Goal: Transaction & Acquisition: Book appointment/travel/reservation

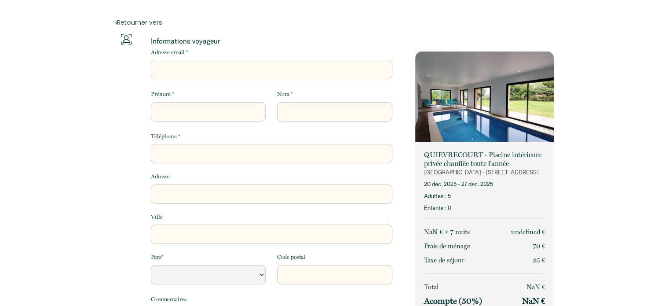
select select "Default select example"
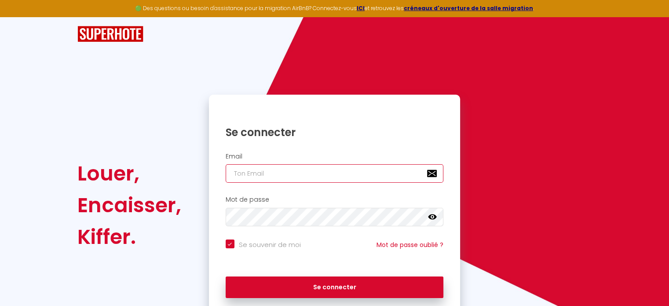
click at [269, 171] on input "email" at bounding box center [335, 173] width 218 height 18
type input "[EMAIL_ADDRESS][DOMAIN_NAME]"
checkbox input "true"
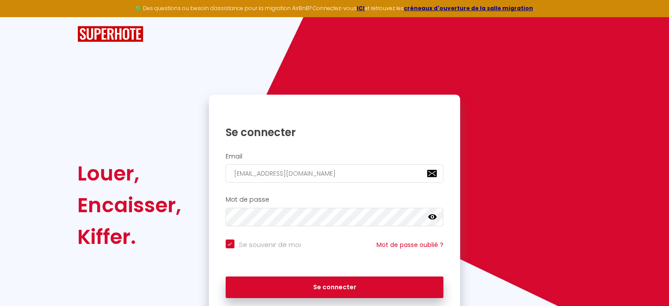
click at [138, 117] on div "Louer, Encaisser, Kiffer." at bounding box center [136, 205] width 131 height 221
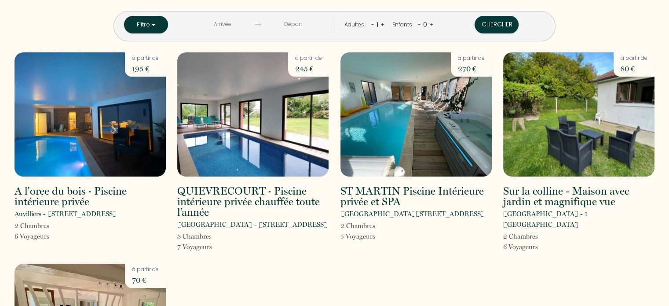
click at [258, 197] on h2 "QUIEVRECOURT · Piscine intérieure privée chauffée toute l’année" at bounding box center [252, 202] width 151 height 32
click at [264, 152] on img at bounding box center [252, 114] width 151 height 124
click at [289, 171] on img at bounding box center [252, 114] width 151 height 124
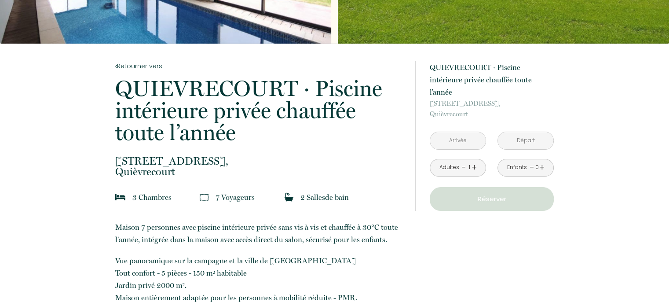
scroll to position [132, 0]
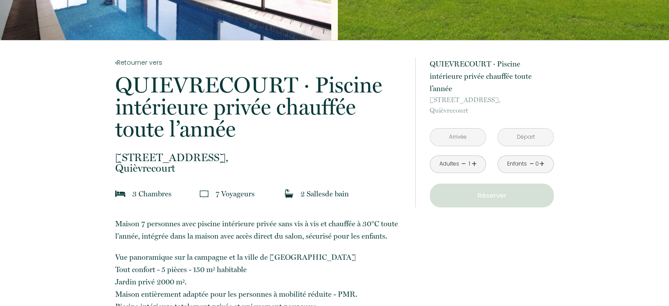
click at [464, 128] on input "text" at bounding box center [457, 136] width 55 height 17
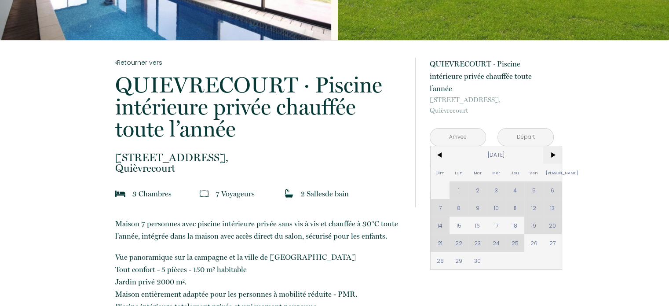
click at [549, 146] on span ">" at bounding box center [552, 155] width 19 height 18
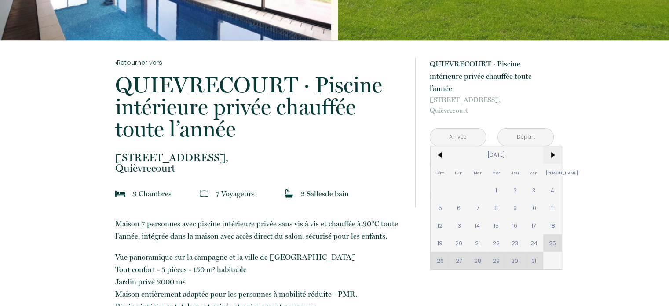
click at [550, 146] on span ">" at bounding box center [552, 155] width 19 height 18
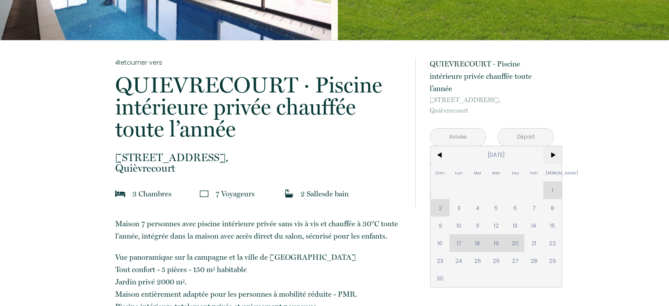
click at [550, 146] on span ">" at bounding box center [552, 155] width 19 height 18
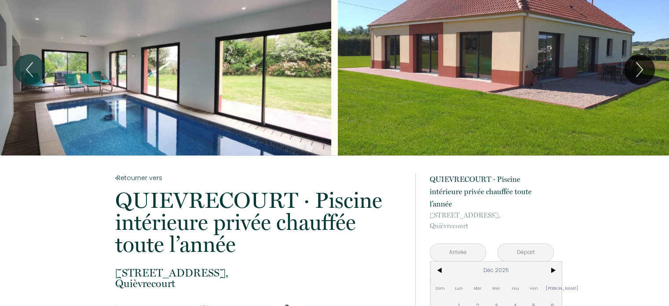
scroll to position [0, 0]
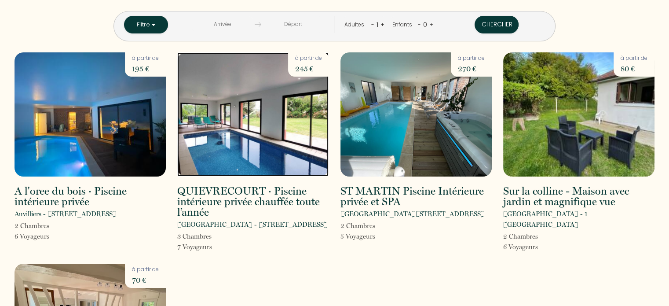
click at [252, 105] on img at bounding box center [252, 114] width 151 height 124
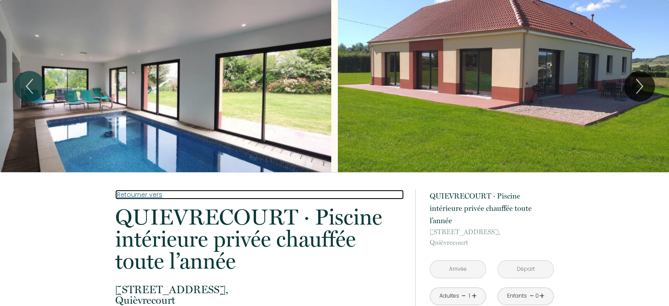
click at [156, 194] on link "Retourner vers" at bounding box center [259, 194] width 288 height 10
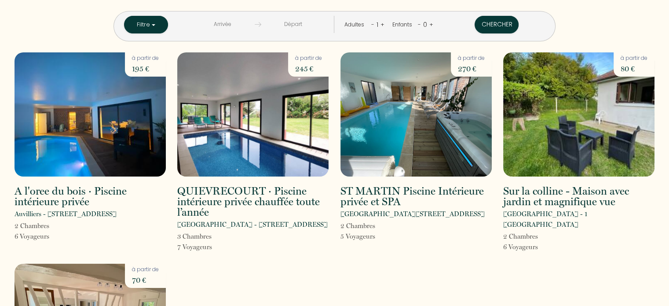
click at [279, 176] on div "QUIEVRECOURT · Piscine intérieure privée chauffée toute l’année [GEOGRAPHIC_DAT…" at bounding box center [252, 152] width 163 height 200
click at [305, 152] on img at bounding box center [252, 114] width 151 height 124
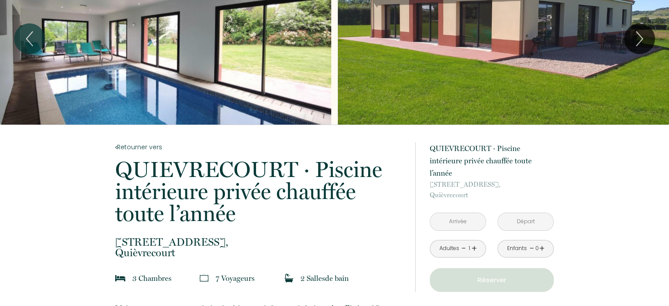
scroll to position [88, 0]
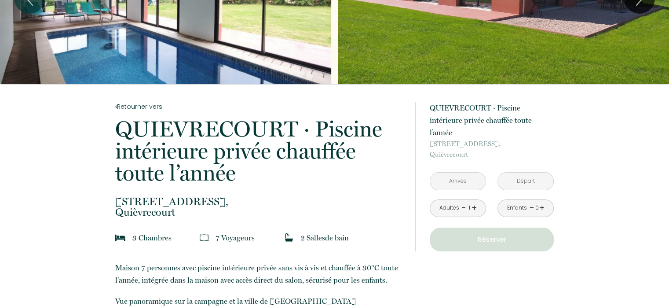
click at [518, 234] on p "Réserver" at bounding box center [492, 239] width 118 height 11
click at [461, 172] on input "text" at bounding box center [457, 180] width 55 height 17
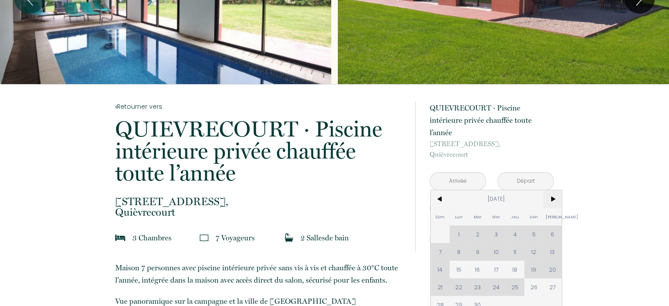
click at [554, 190] on span ">" at bounding box center [552, 199] width 19 height 18
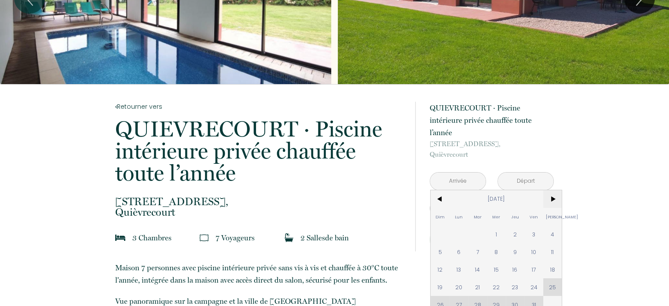
click at [554, 190] on span ">" at bounding box center [552, 199] width 19 height 18
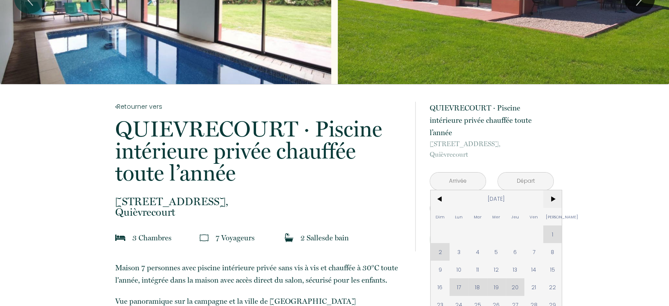
click at [553, 190] on span ">" at bounding box center [552, 199] width 19 height 18
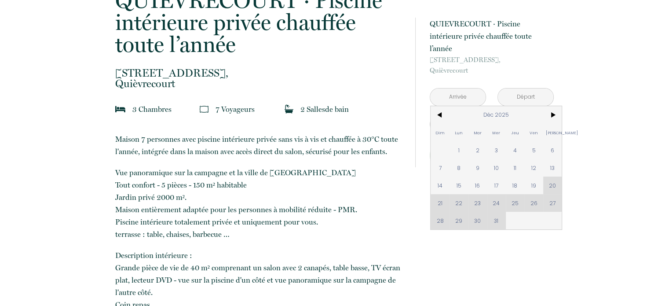
scroll to position [264, 0]
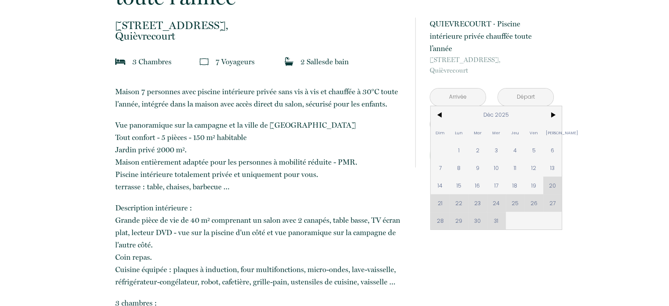
click at [516, 188] on div "Dim Lun Mar Mer Jeu Ven Sam 1 2 3 4 5 6 7 8 9 10 11 12 13 14 15 16 17 18 19 20 …" at bounding box center [495, 167] width 131 height 123
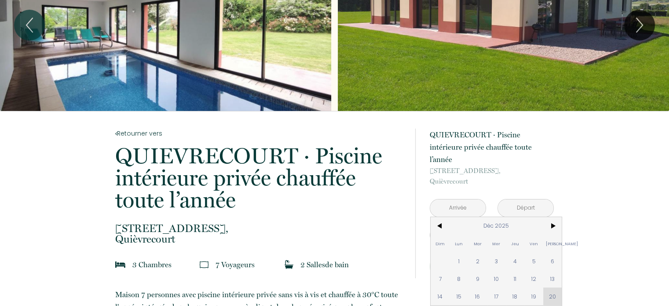
scroll to position [0, 0]
